Goal: Find specific page/section: Find specific page/section

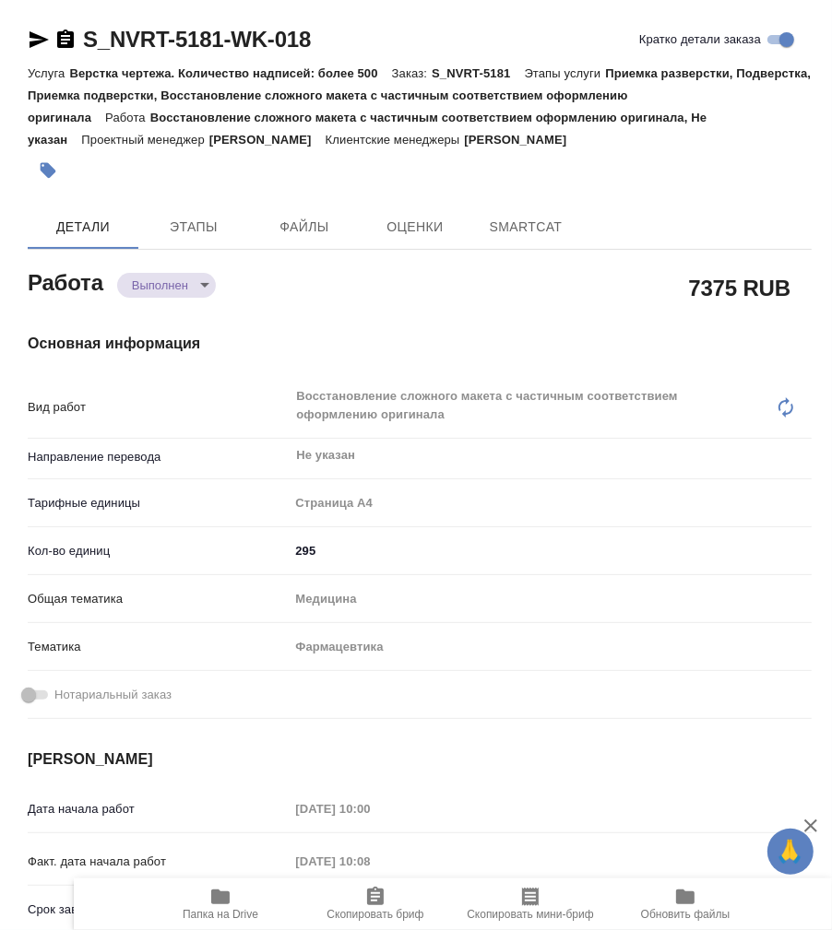
type textarea "x"
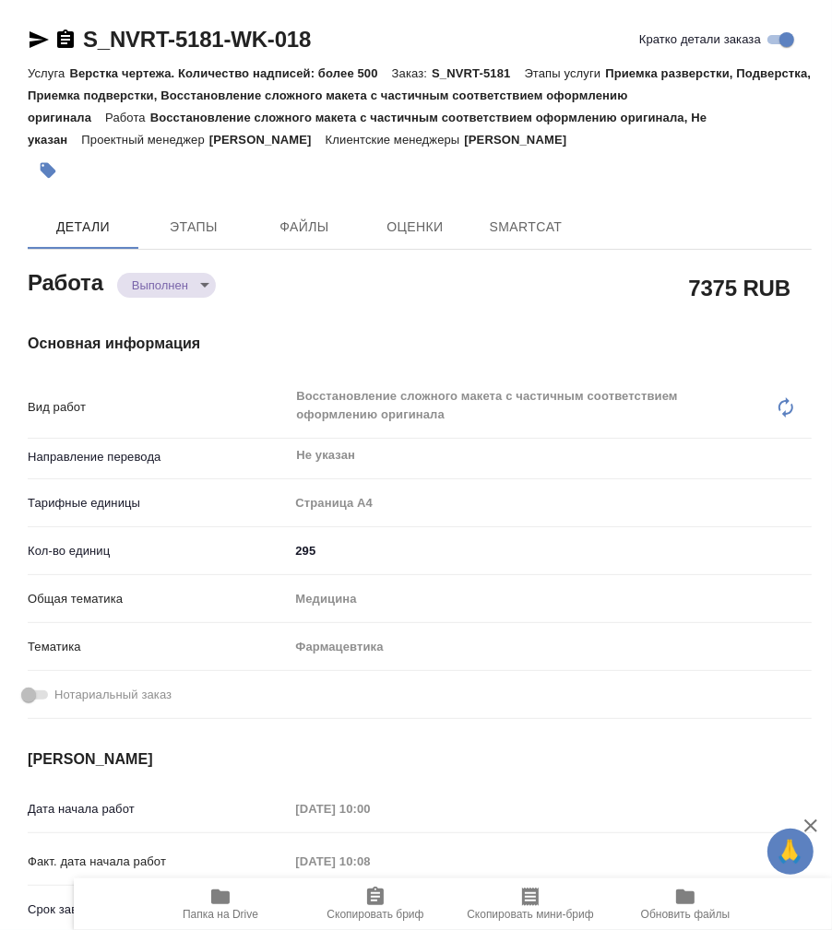
type textarea "x"
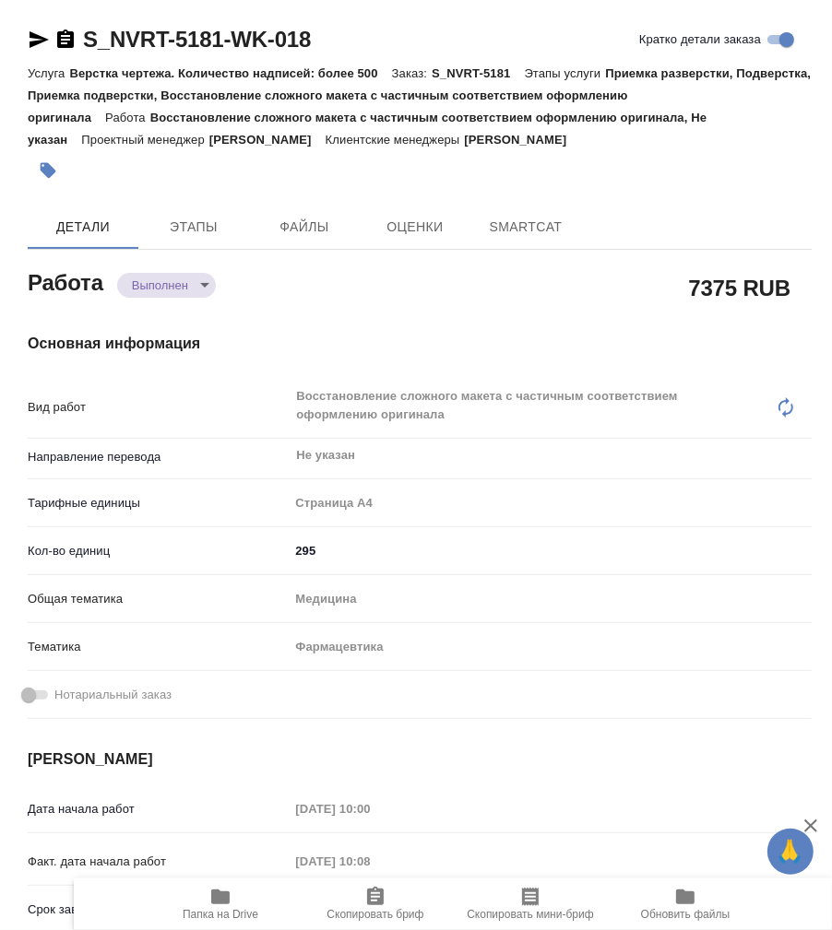
type textarea "x"
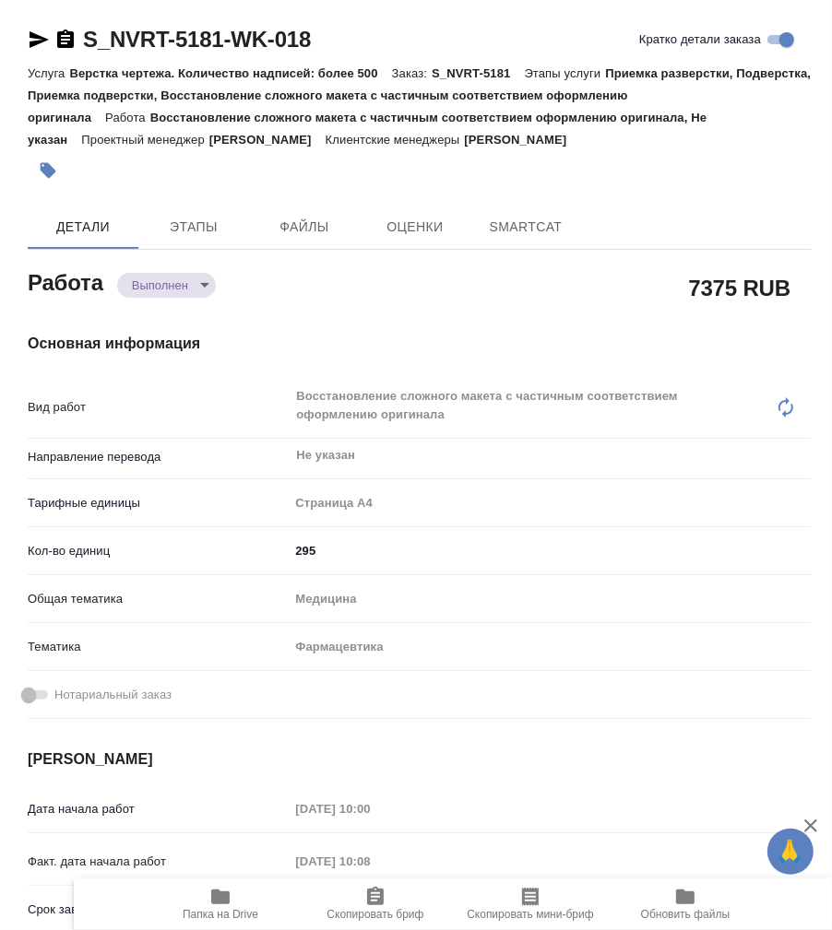
type textarea "x"
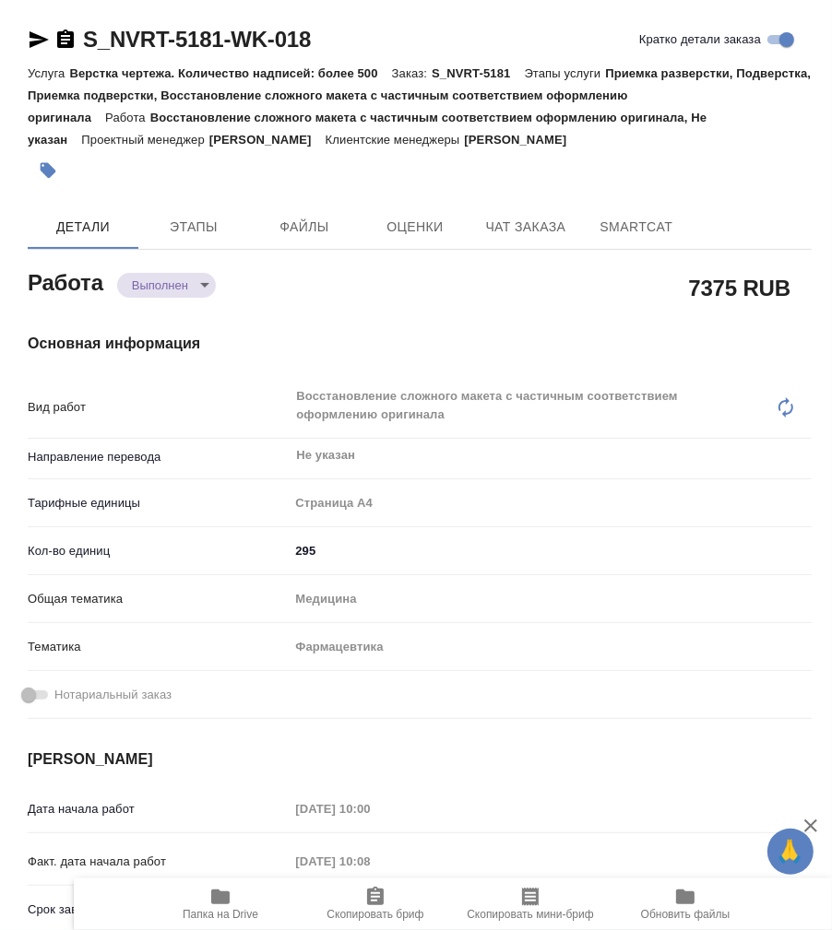
type textarea "x"
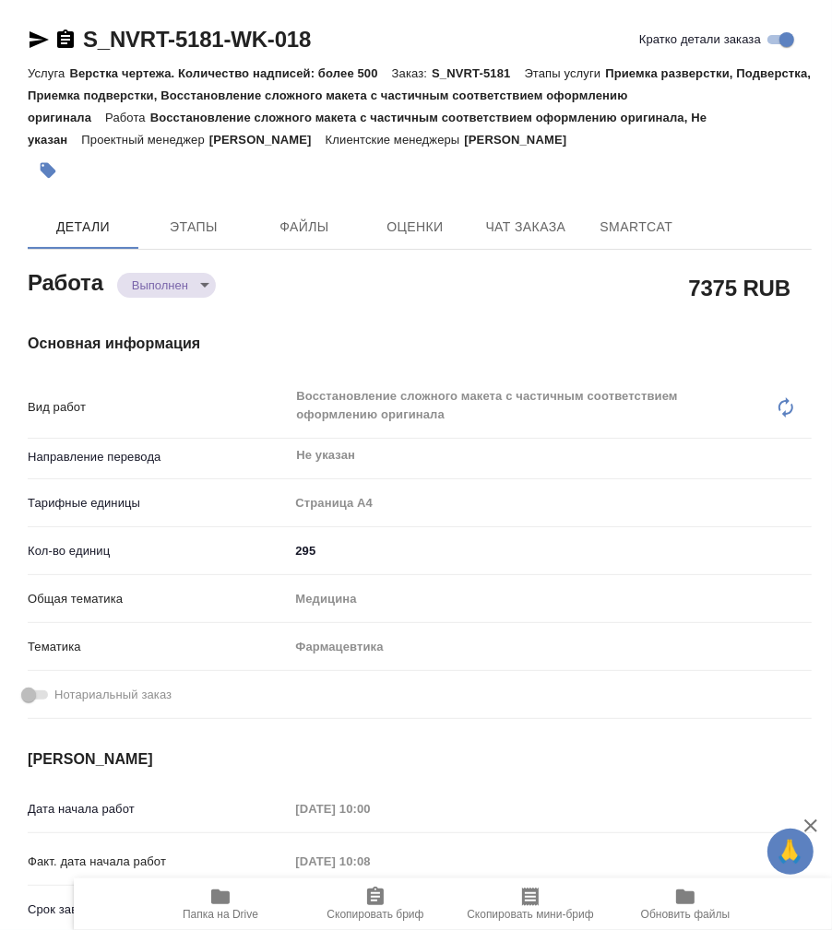
type textarea "x"
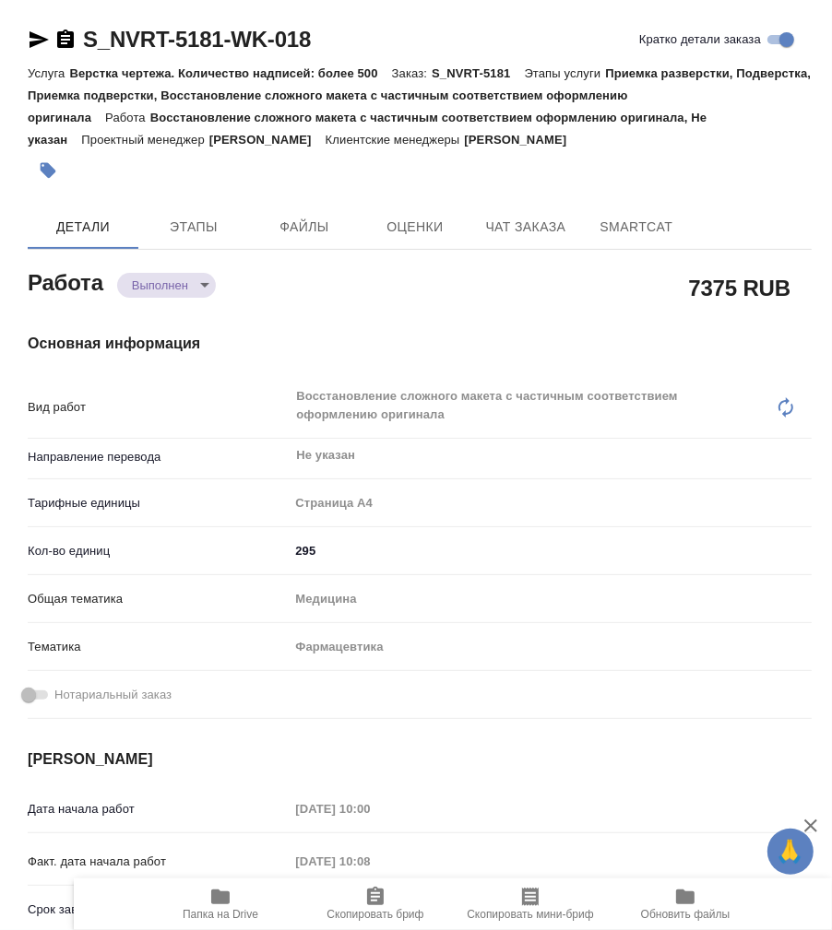
type textarea "x"
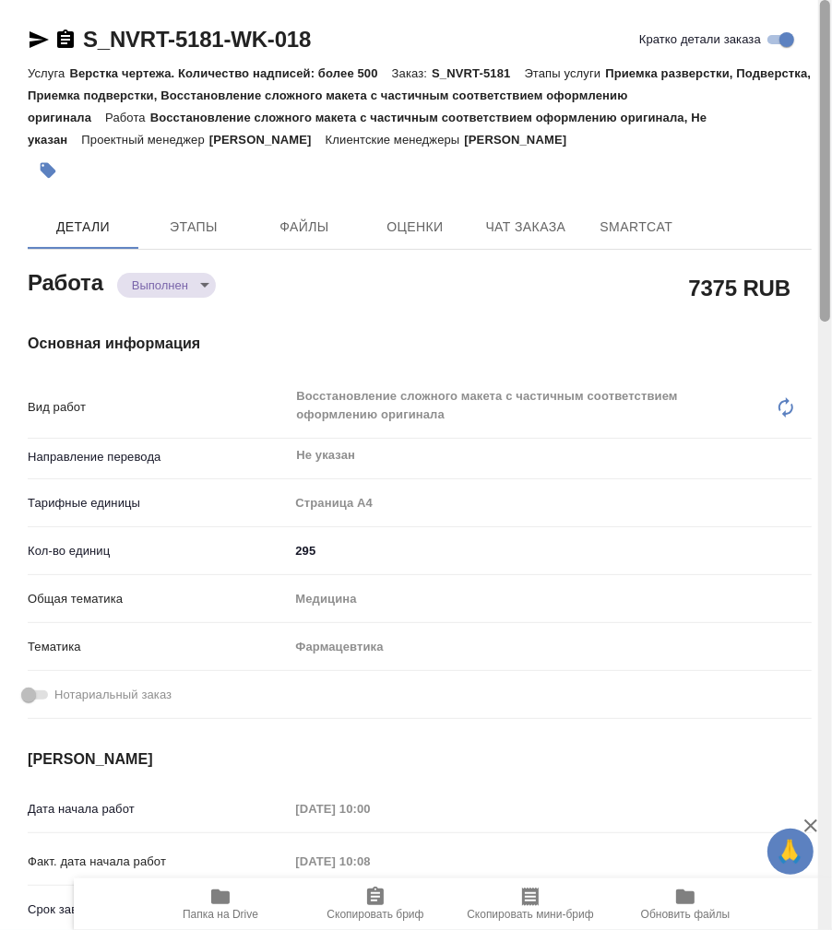
drag, startPoint x: 822, startPoint y: 729, endPoint x: 708, endPoint y: 31, distance: 707.1
click at [708, 31] on div "S_NVRT-5181-WK-018 Кратко детали заказа Услуга Верстка чертежа. Количество надп…" at bounding box center [416, 465] width 832 height 930
